Goal: Find specific page/section: Find specific page/section

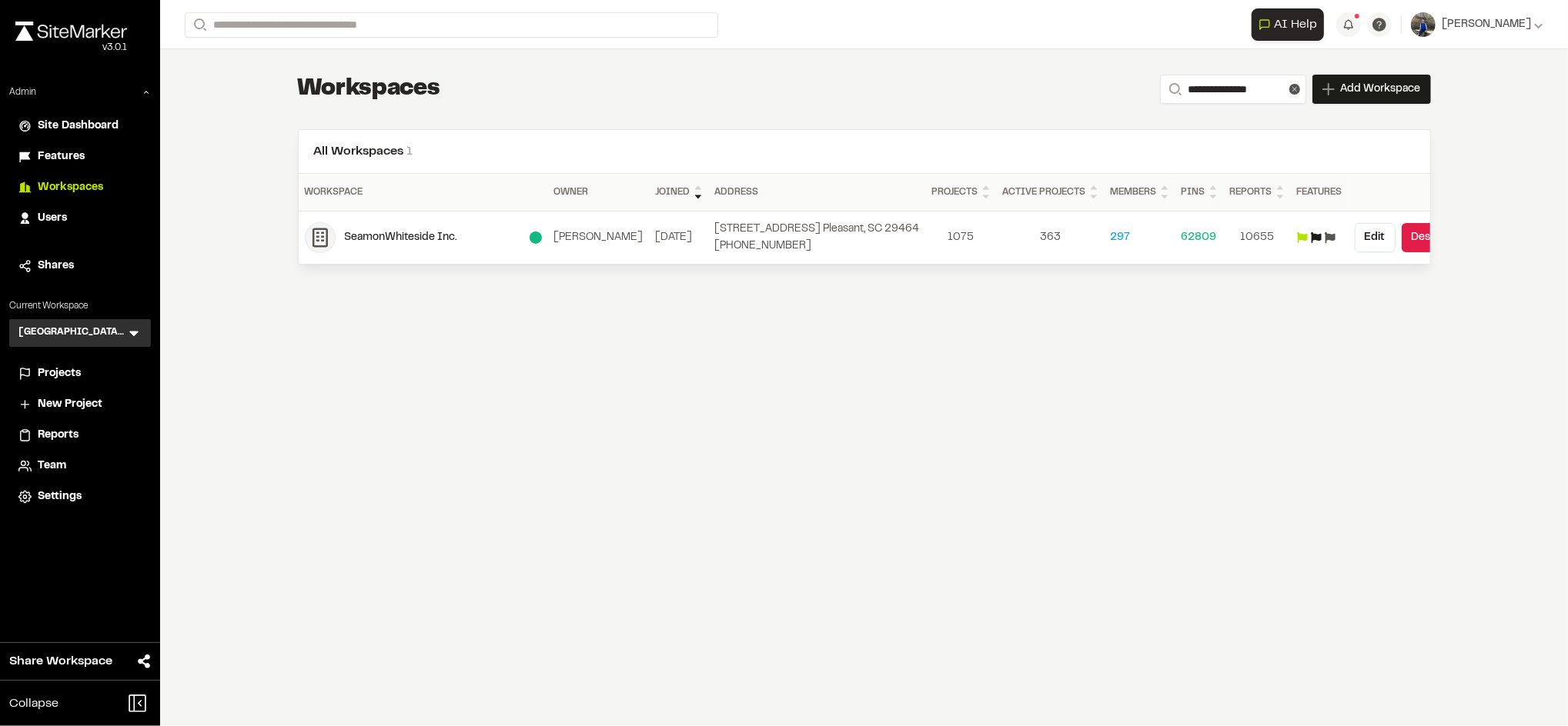
click at [72, 370] on span "Projects" at bounding box center [58, 374] width 43 height 17
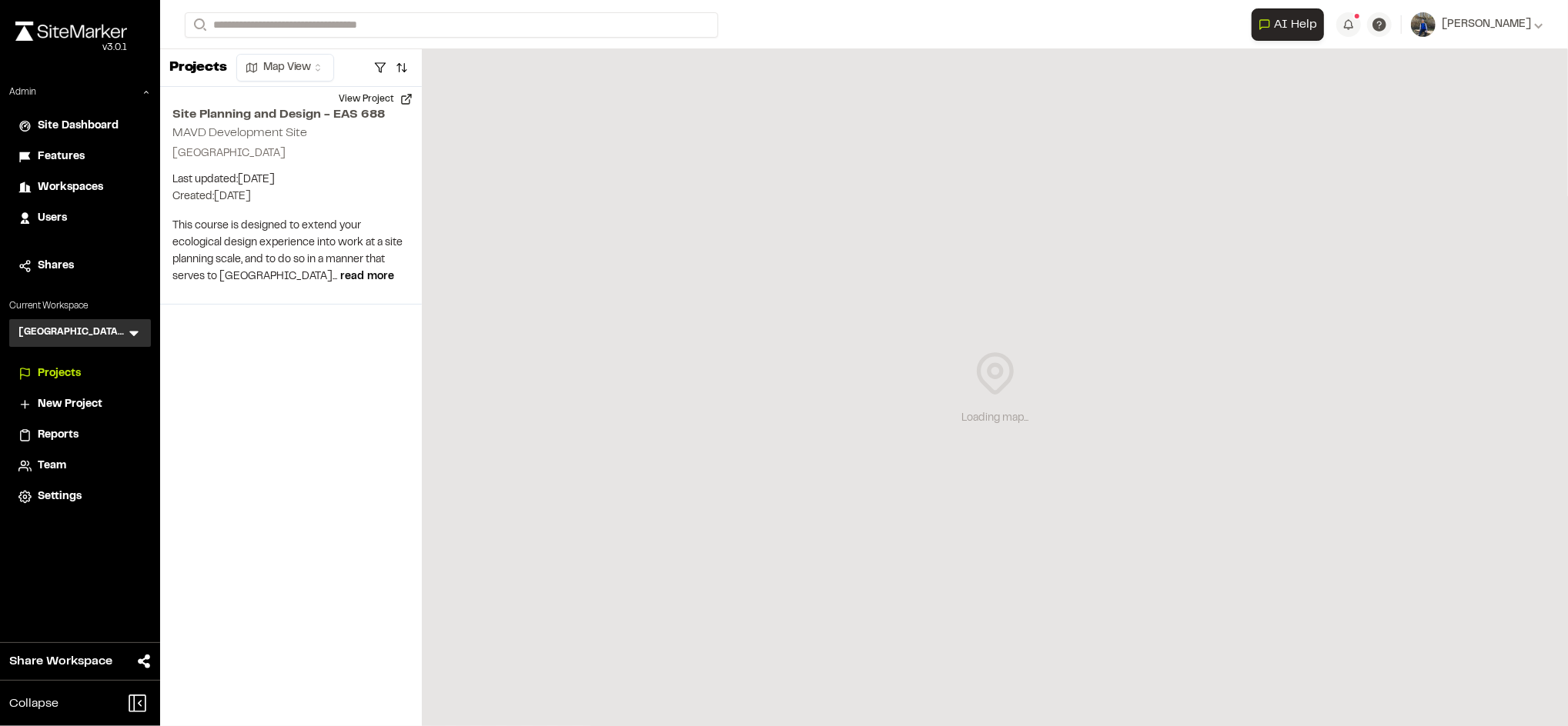
click at [58, 181] on span "Workspaces" at bounding box center [70, 188] width 65 height 17
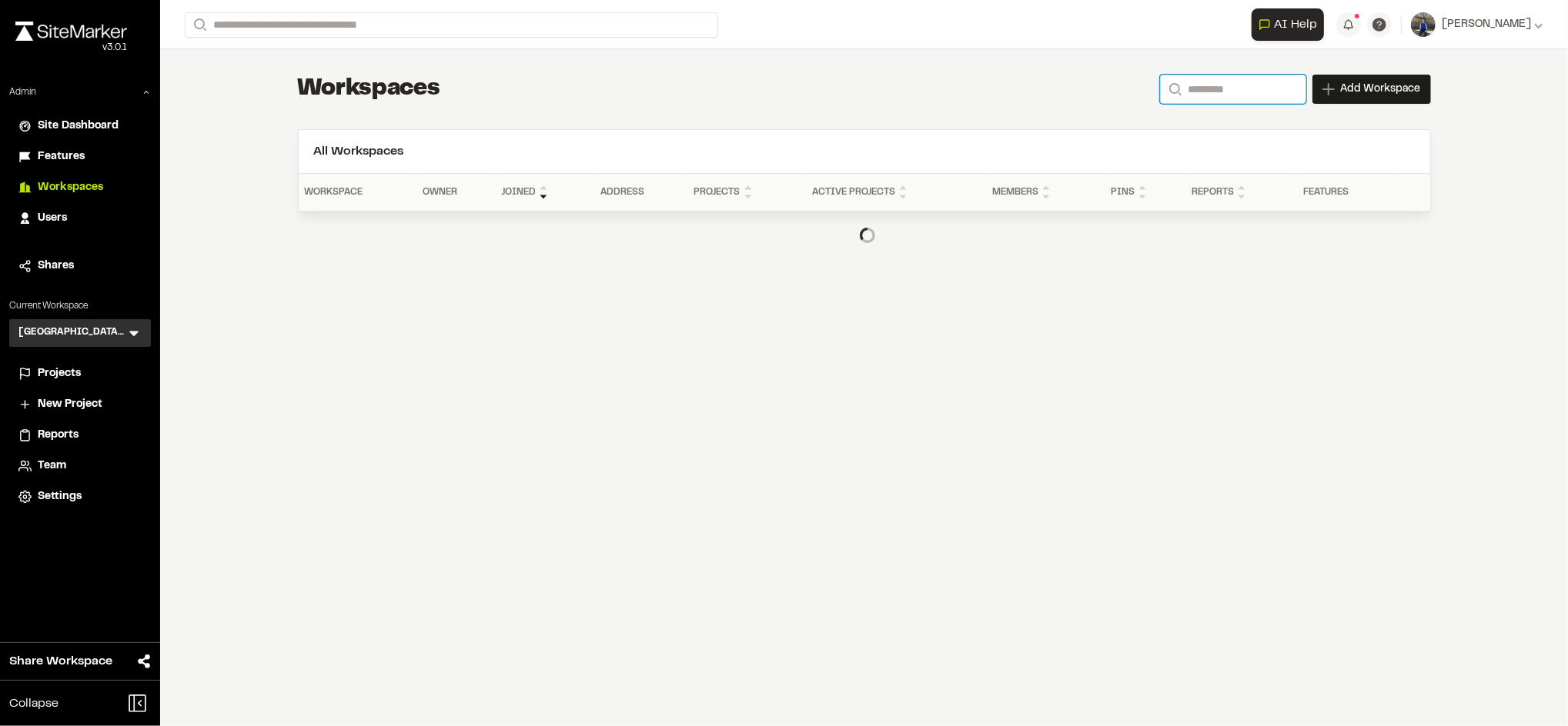
click at [1225, 79] on input "Search" at bounding box center [1233, 89] width 146 height 30
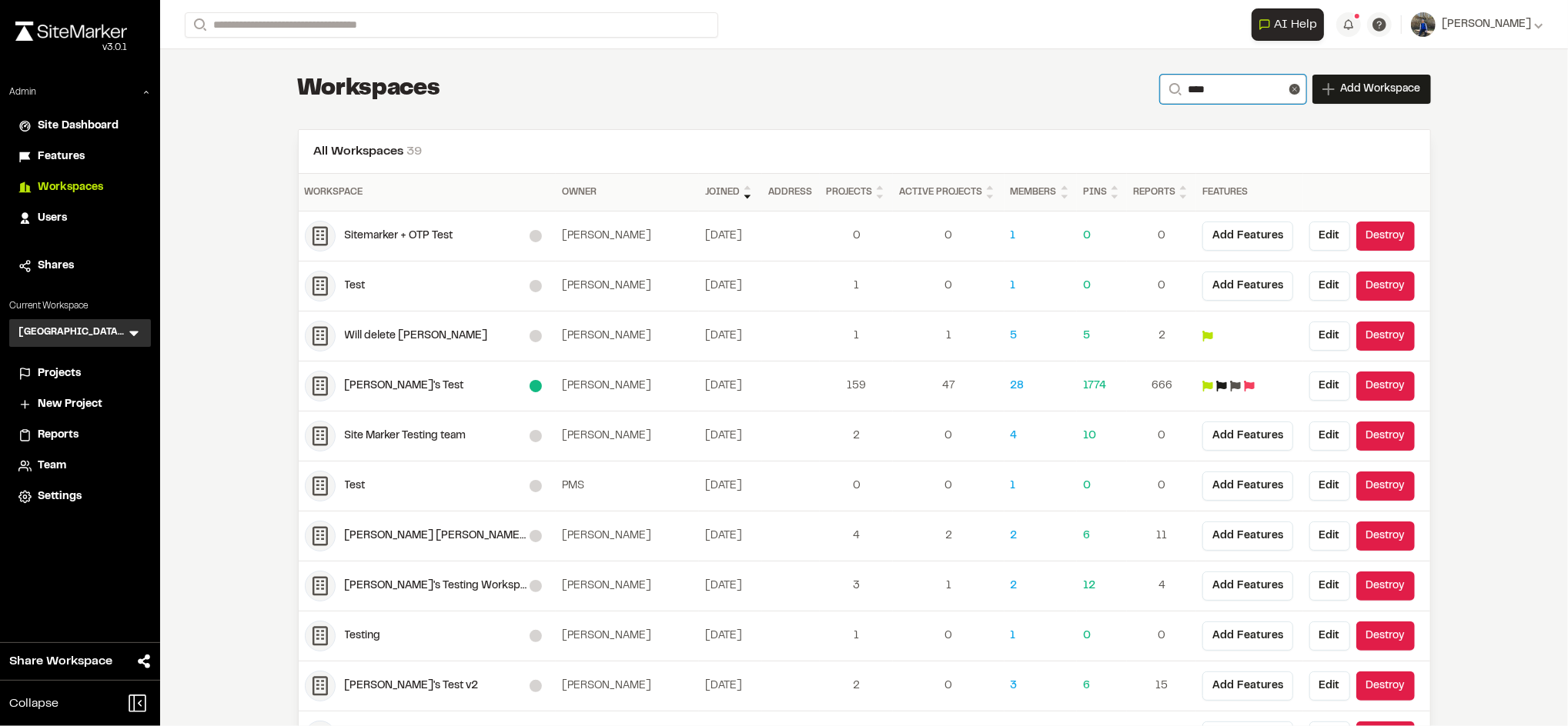
type input "****"
click at [346, 378] on div "[PERSON_NAME]'s Test" at bounding box center [437, 386] width 185 height 17
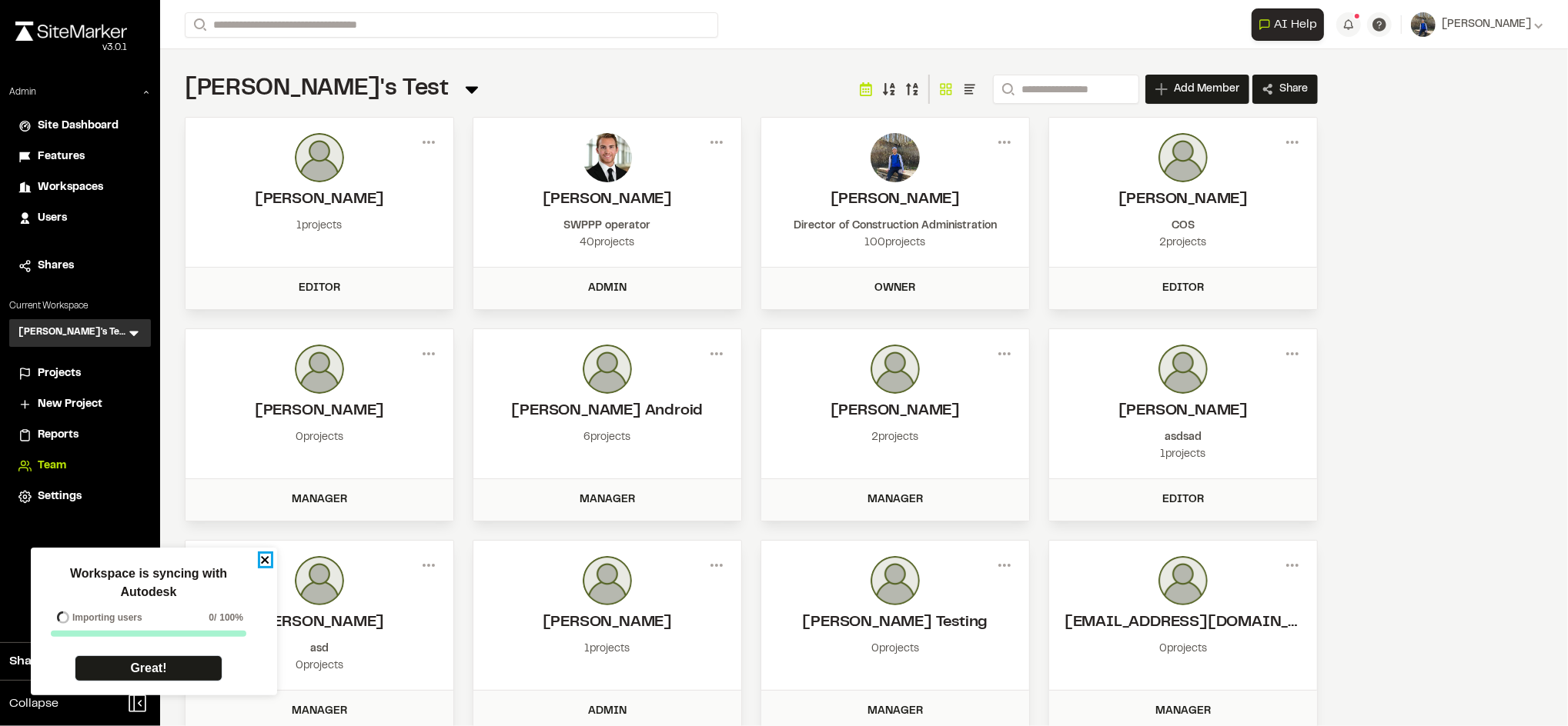
click at [265, 562] on icon "close" at bounding box center [265, 560] width 11 height 12
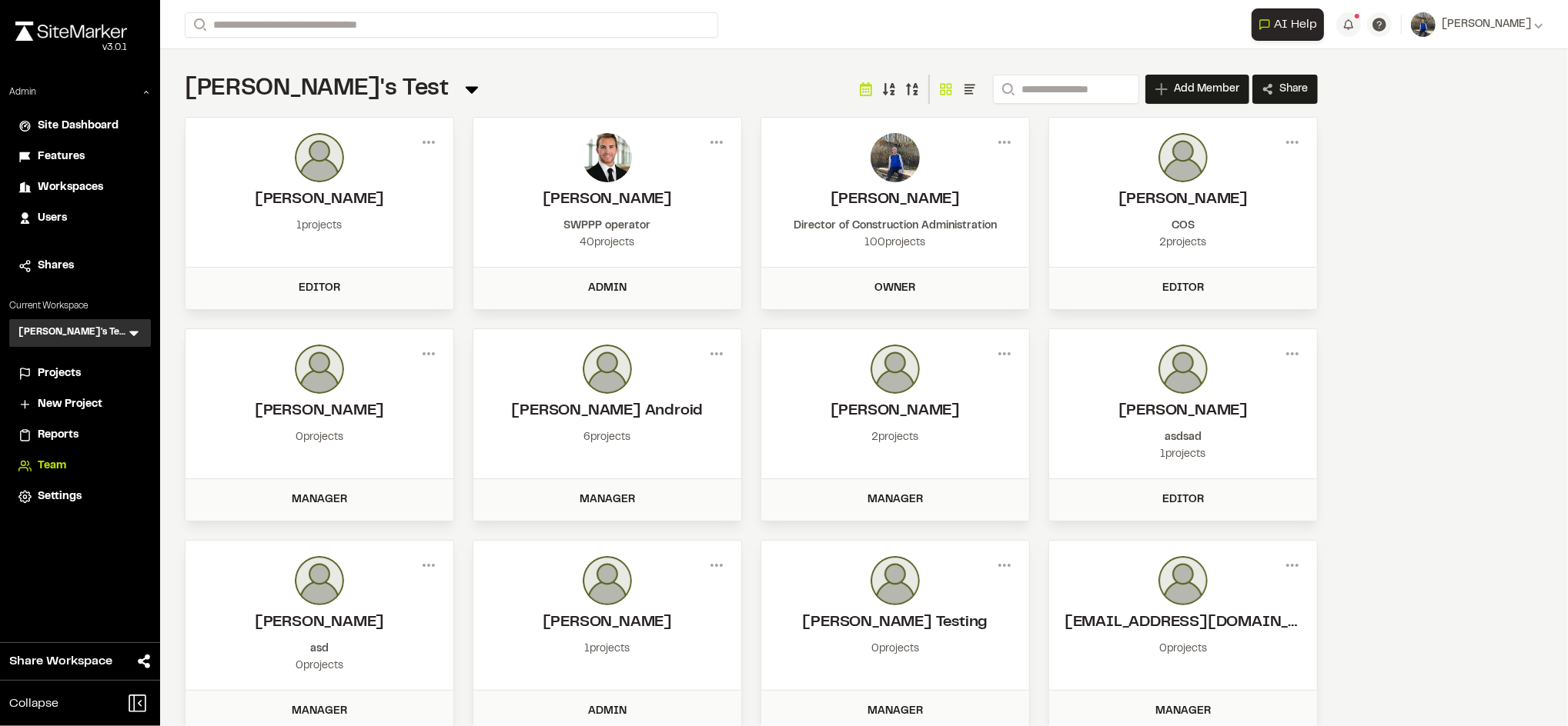
click at [72, 378] on span "Projects" at bounding box center [58, 374] width 43 height 17
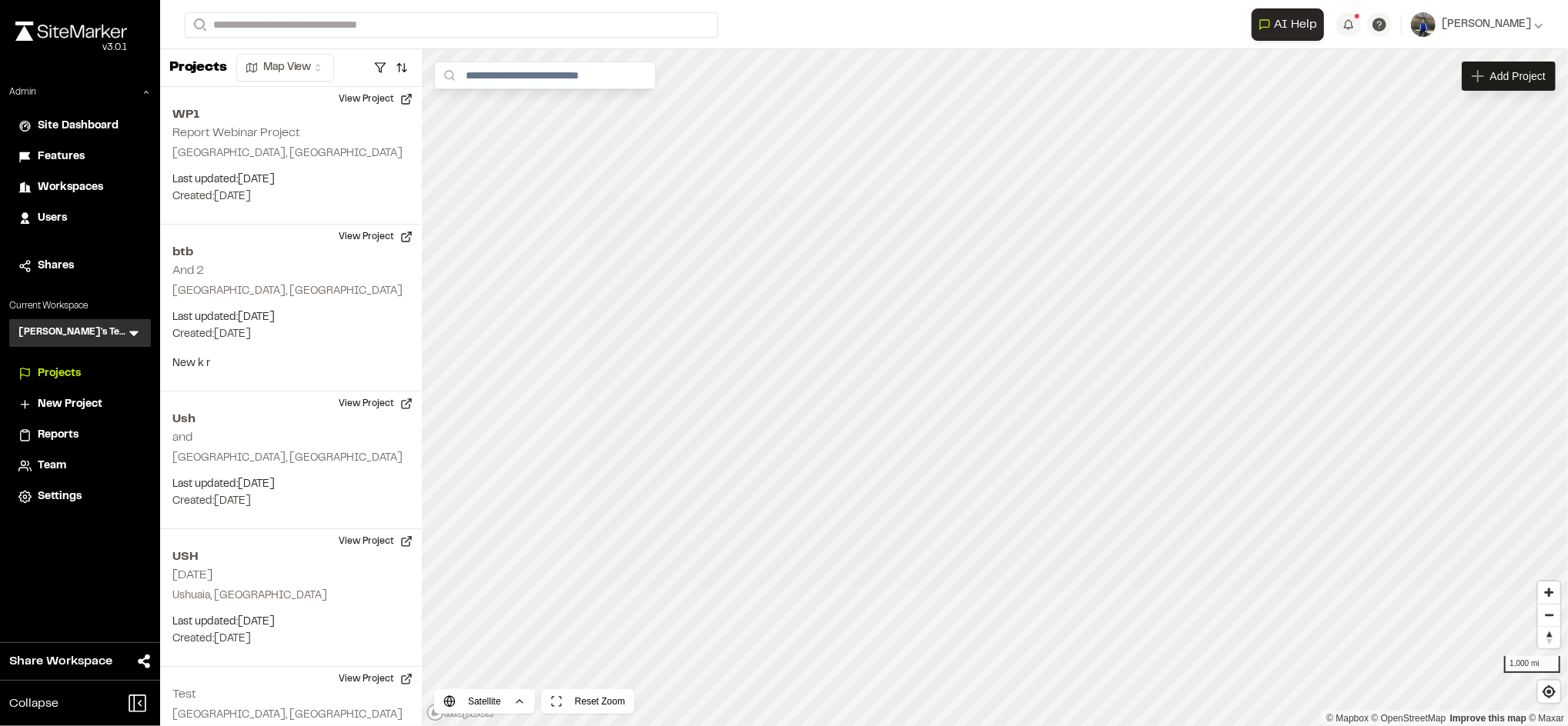
click at [80, 119] on span "Site Dashboard" at bounding box center [78, 126] width 81 height 17
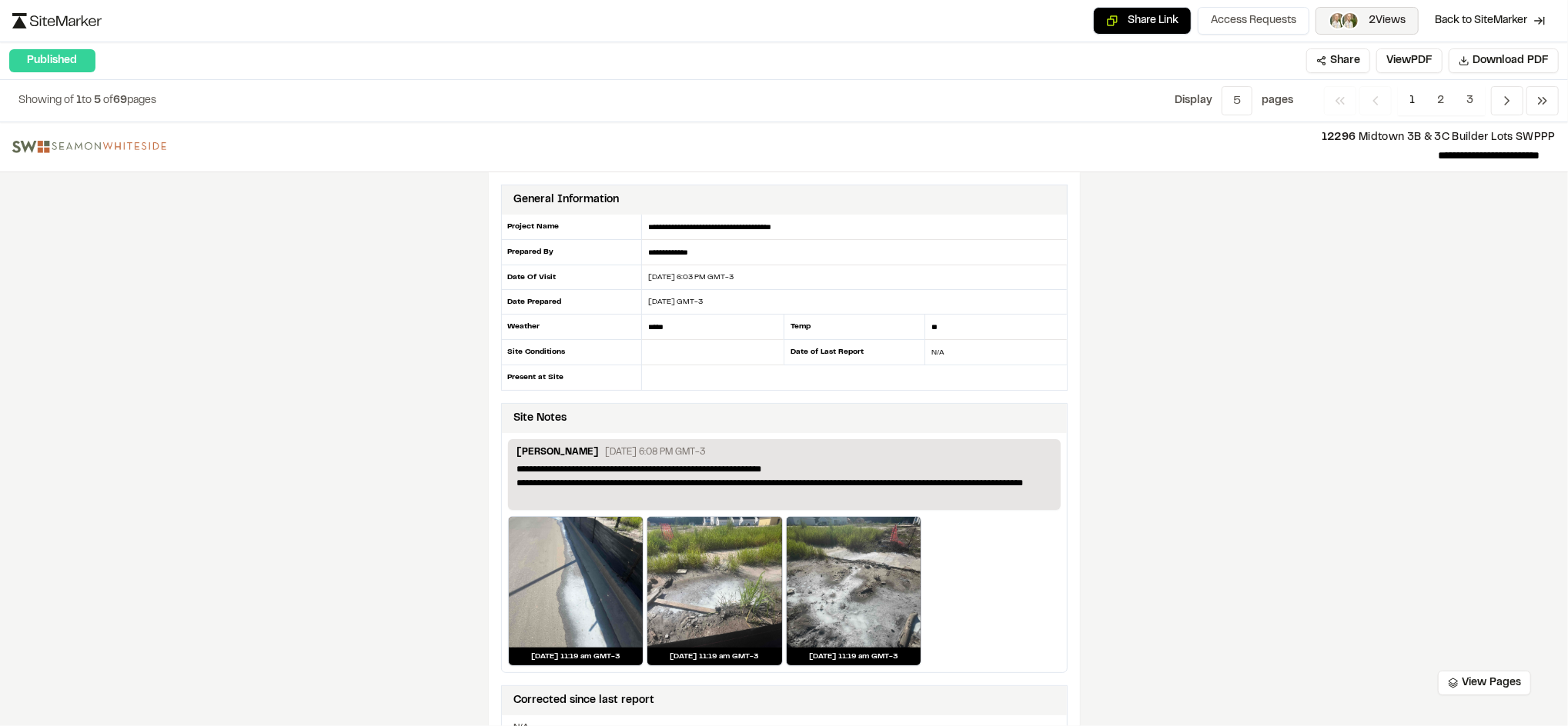
click at [1376, 19] on span "2 Views" at bounding box center [1387, 21] width 37 height 17
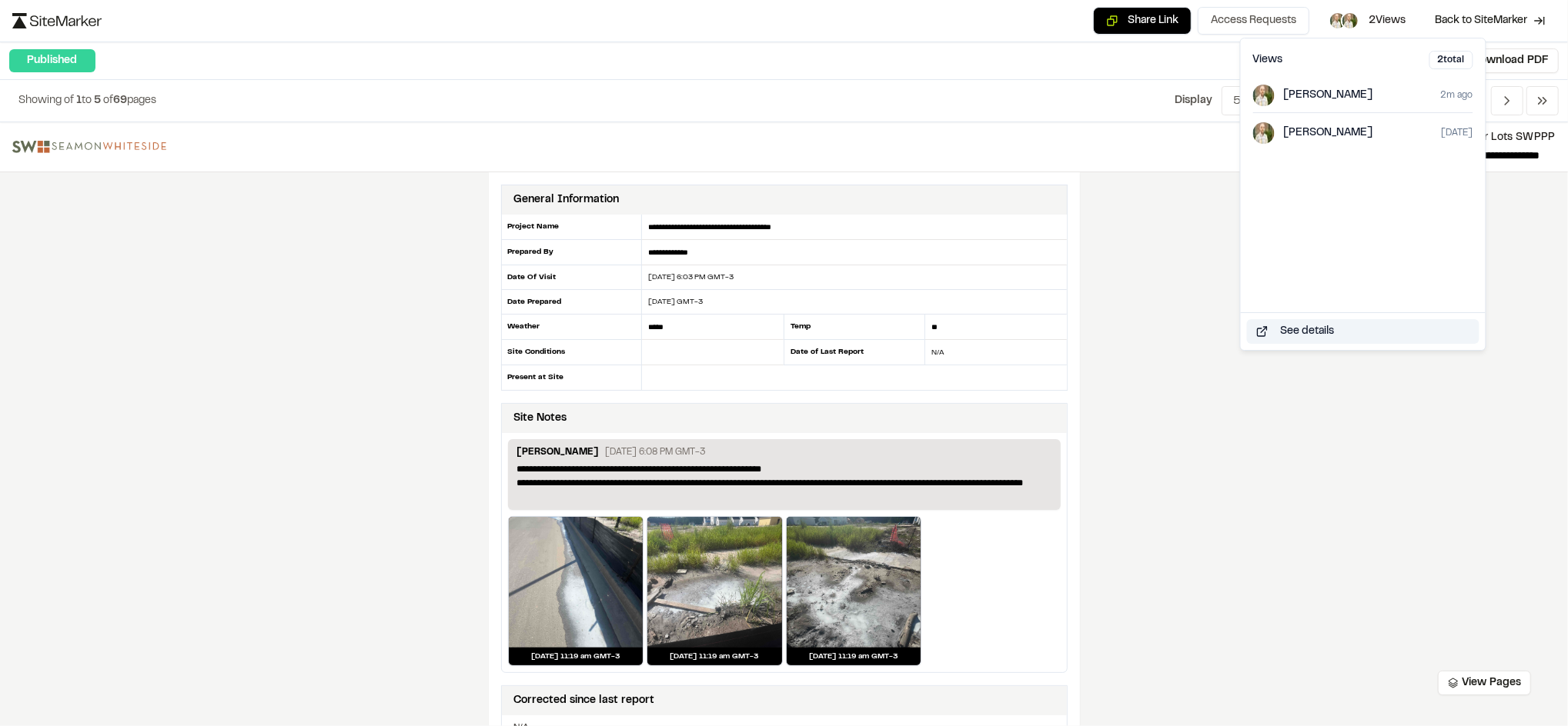
click at [1300, 327] on button "See details" at bounding box center [1363, 331] width 233 height 25
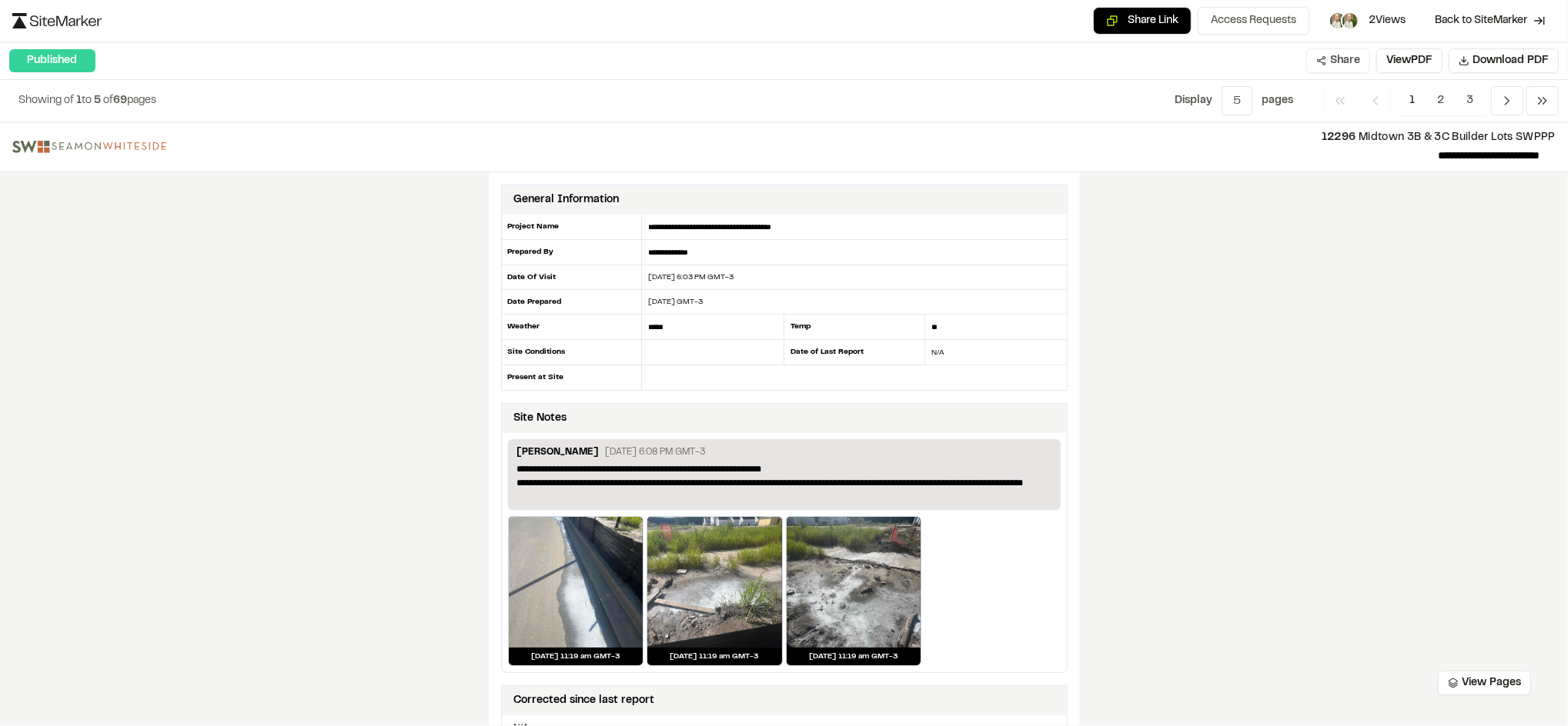
click at [1325, 70] on button "Share" at bounding box center [1338, 61] width 64 height 25
